Goal: Obtain resource: Download file/media

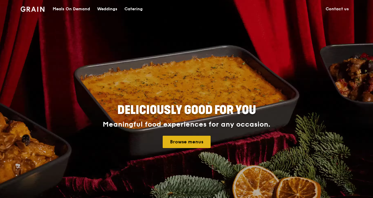
click at [178, 141] on link "Browse menus" at bounding box center [187, 142] width 48 height 12
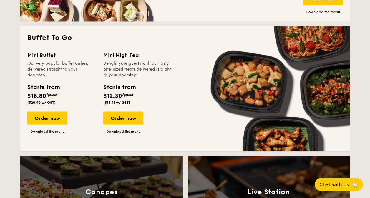
scroll to position [412, 0]
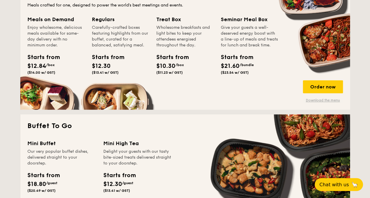
click at [322, 100] on link "Download the menu" at bounding box center [323, 100] width 40 height 5
